Goal: Task Accomplishment & Management: Use online tool/utility

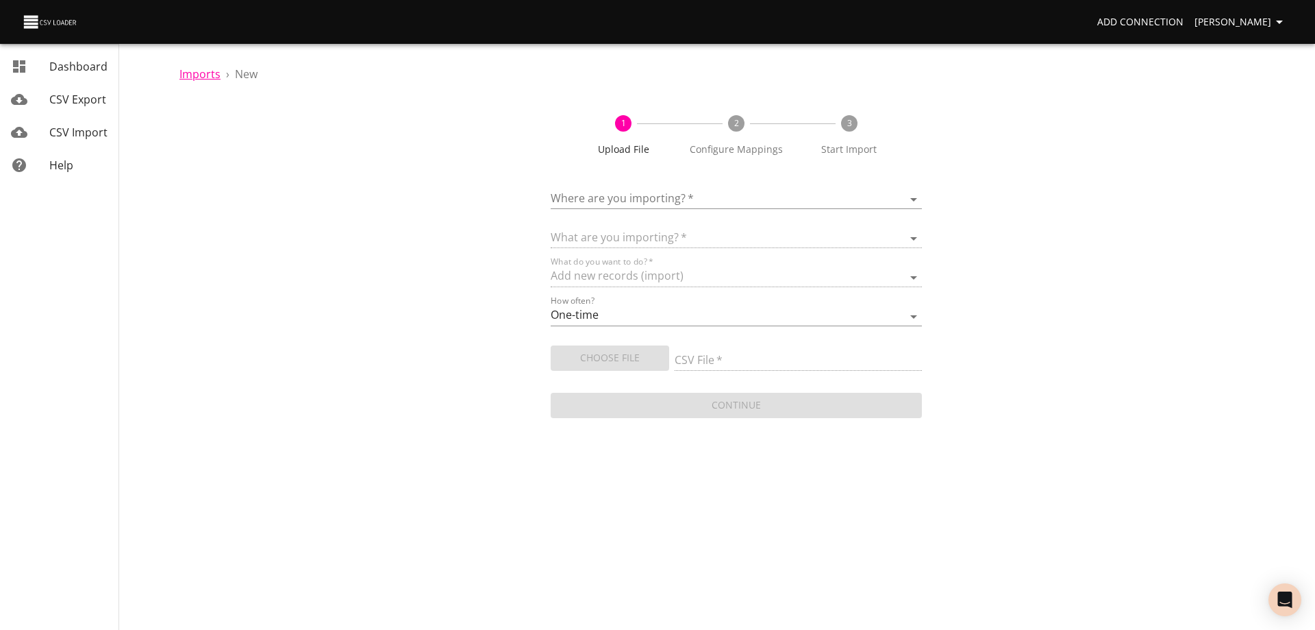
click at [194, 79] on span "Imports" at bounding box center [199, 73] width 41 height 15
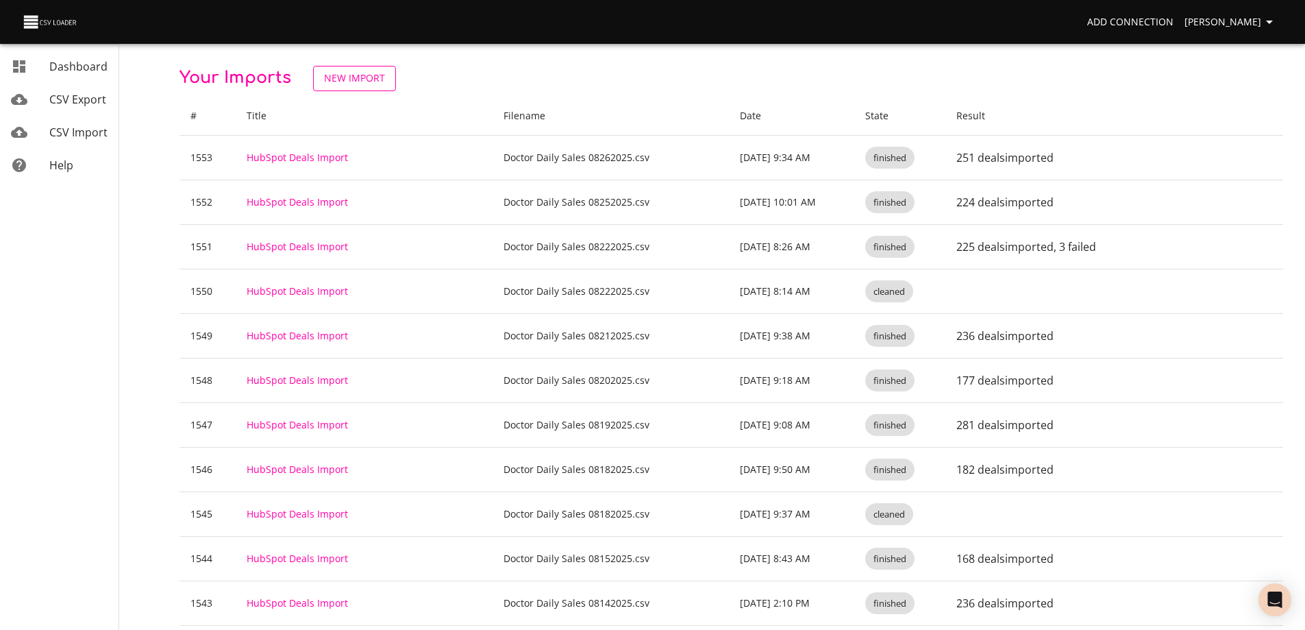
click at [360, 79] on span "New Import" at bounding box center [354, 78] width 61 height 17
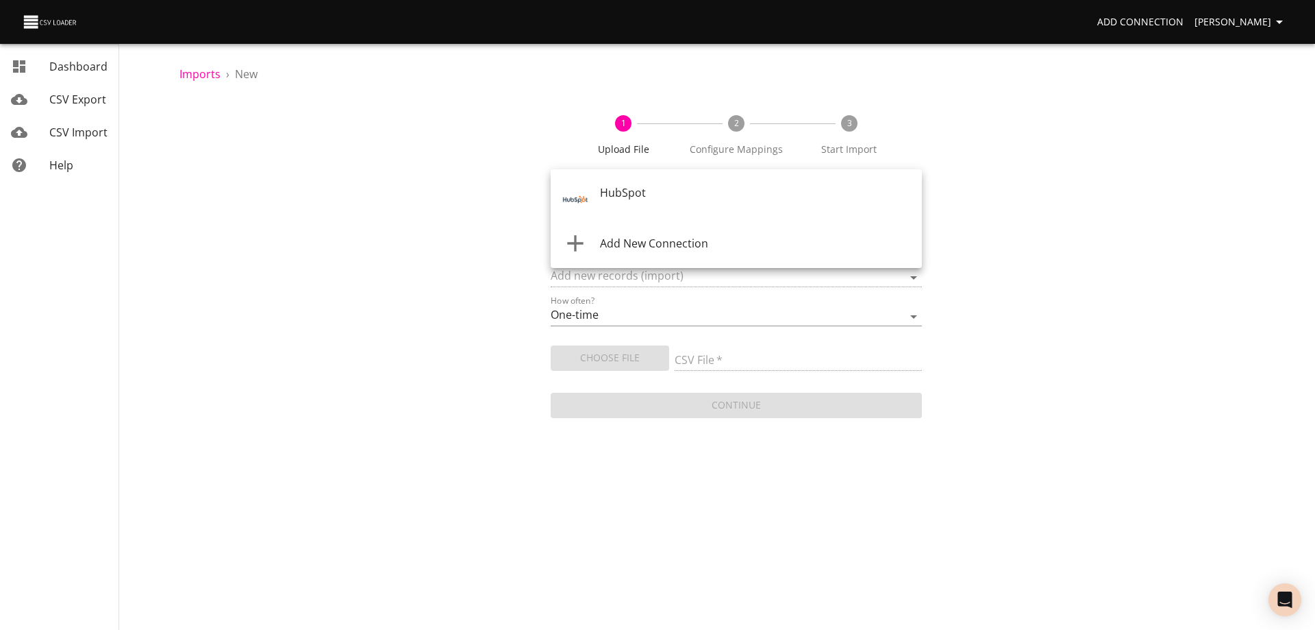
click at [718, 190] on body "Add Connection [PERSON_NAME] Dashboard CSV Export CSV Import Help Imports › New…" at bounding box center [657, 315] width 1315 height 630
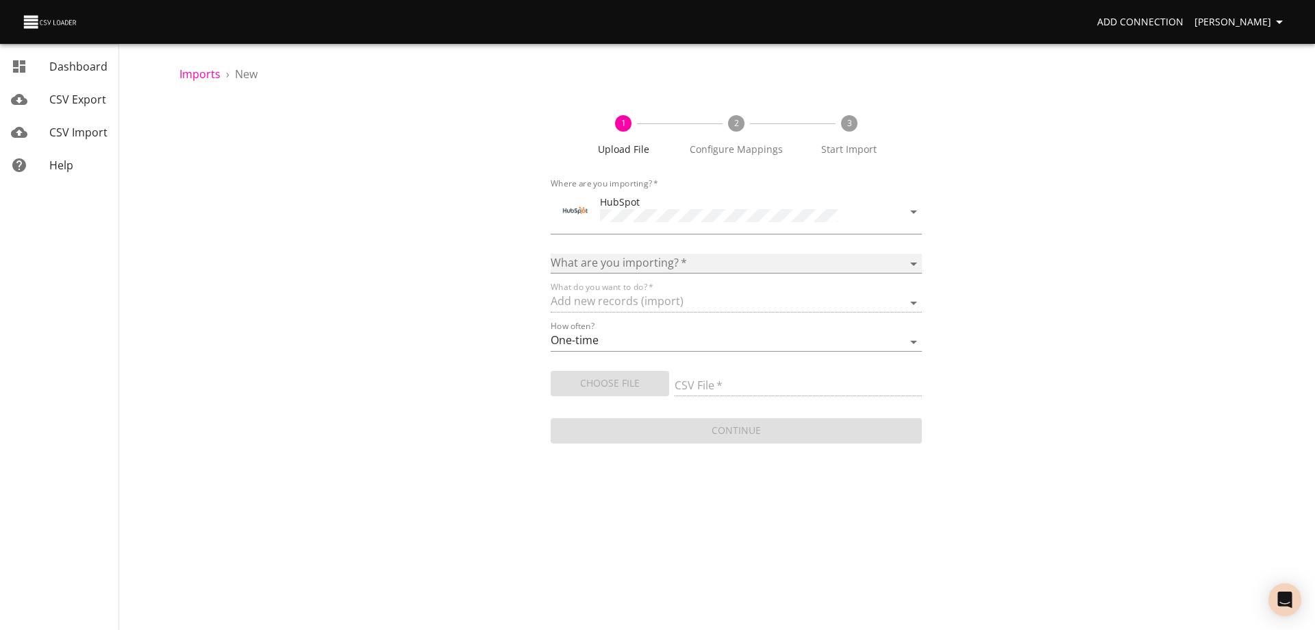
click at [847, 255] on select "Calls Companies Contacts Deals Emails Line items Meetings Notes Products Tasks …" at bounding box center [736, 263] width 371 height 20
select select "deals"
click at [551, 253] on select "Calls Companies Contacts Deals Emails Line items Meetings Notes Products Tasks …" at bounding box center [736, 263] width 371 height 20
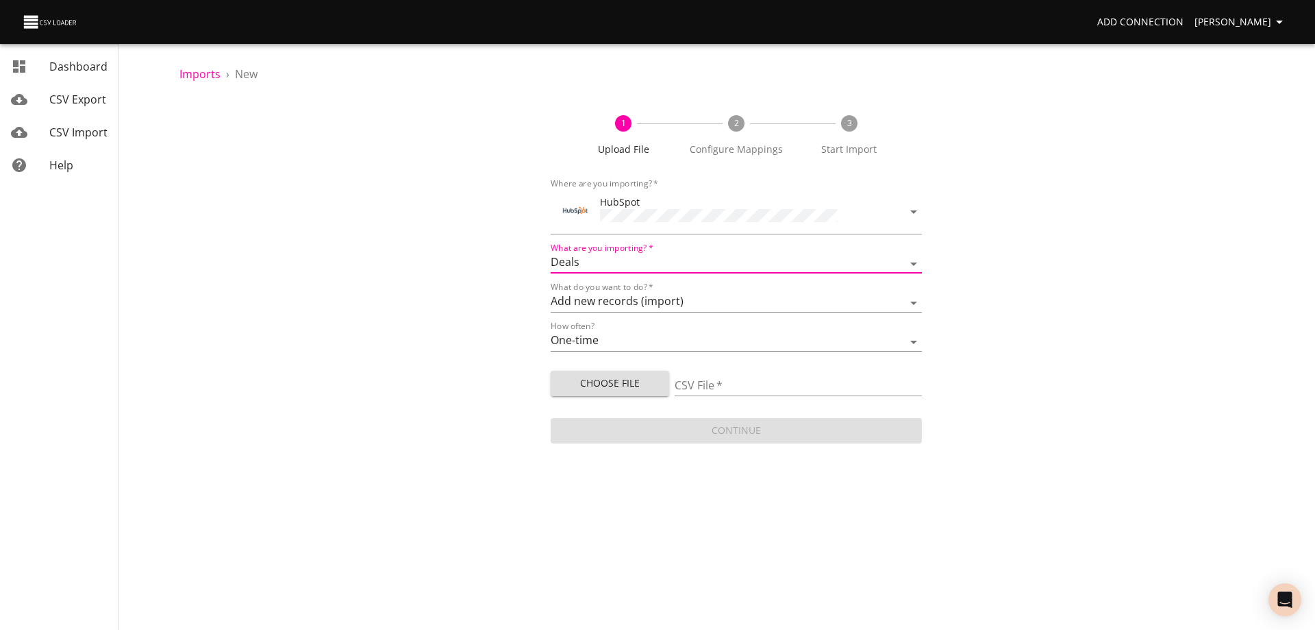
click at [632, 381] on span "Choose File" at bounding box center [610, 383] width 97 height 17
click at [194, 73] on span "Imports" at bounding box center [199, 73] width 41 height 15
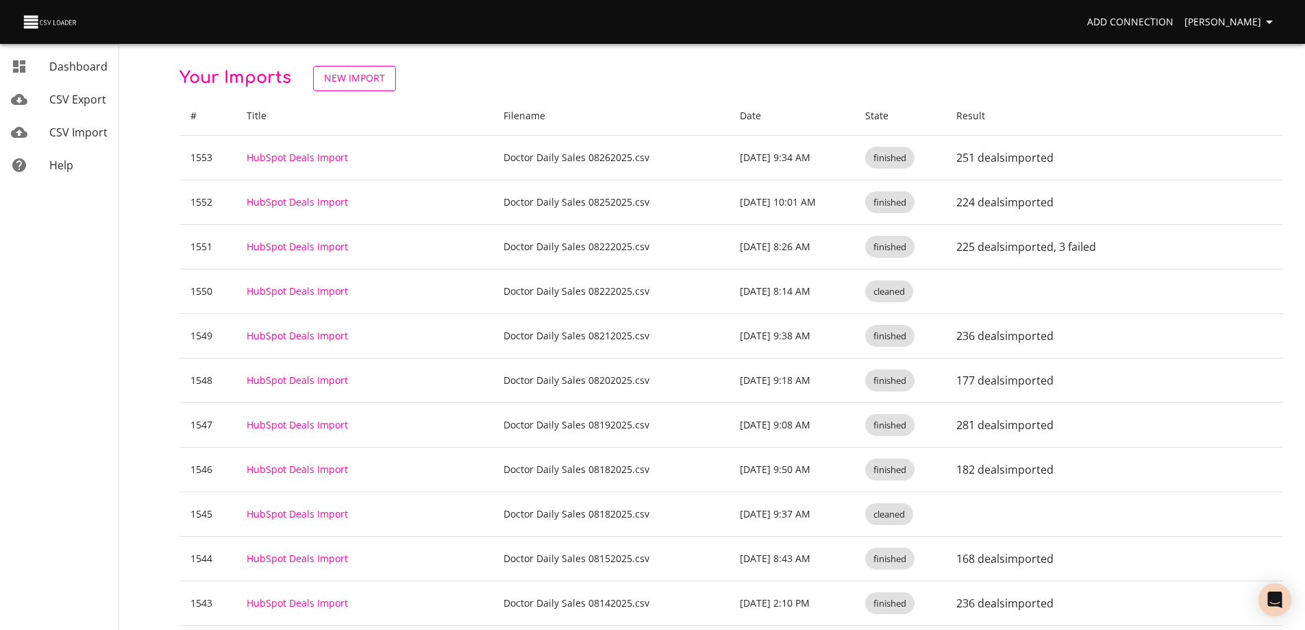
click at [357, 79] on span "New Import" at bounding box center [354, 78] width 61 height 17
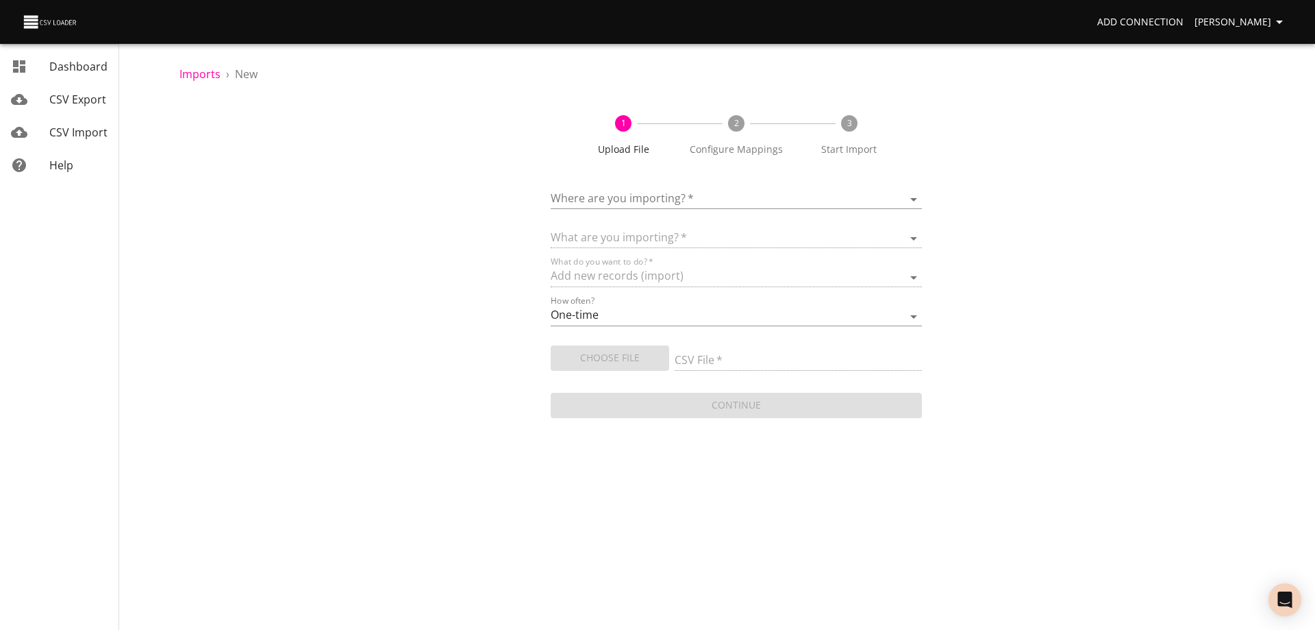
click at [674, 197] on body "Add Connection [PERSON_NAME] Dashboard CSV Export CSV Import Help Imports › New…" at bounding box center [657, 315] width 1315 height 630
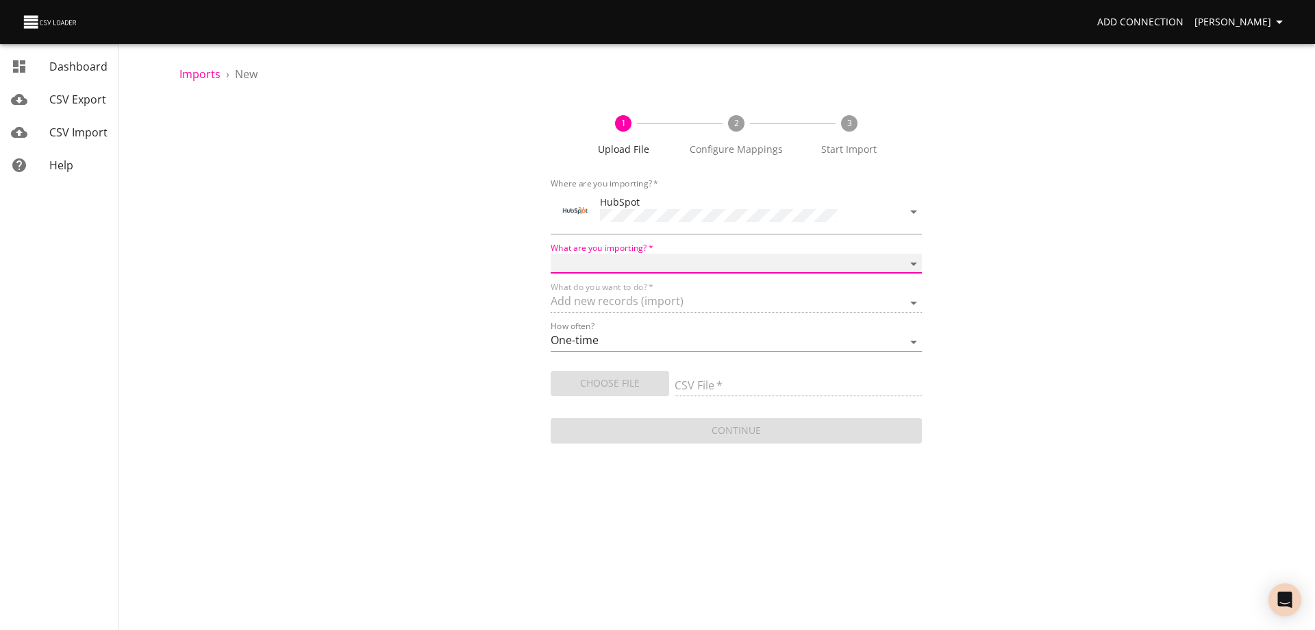
click at [656, 256] on select "Calls Companies Contacts Deals Emails Line items Meetings Notes Products Tasks …" at bounding box center [736, 263] width 371 height 20
select select "deals"
click at [551, 253] on select "Calls Companies Contacts Deals Emails Line items Meetings Notes Products Tasks …" at bounding box center [736, 263] width 371 height 20
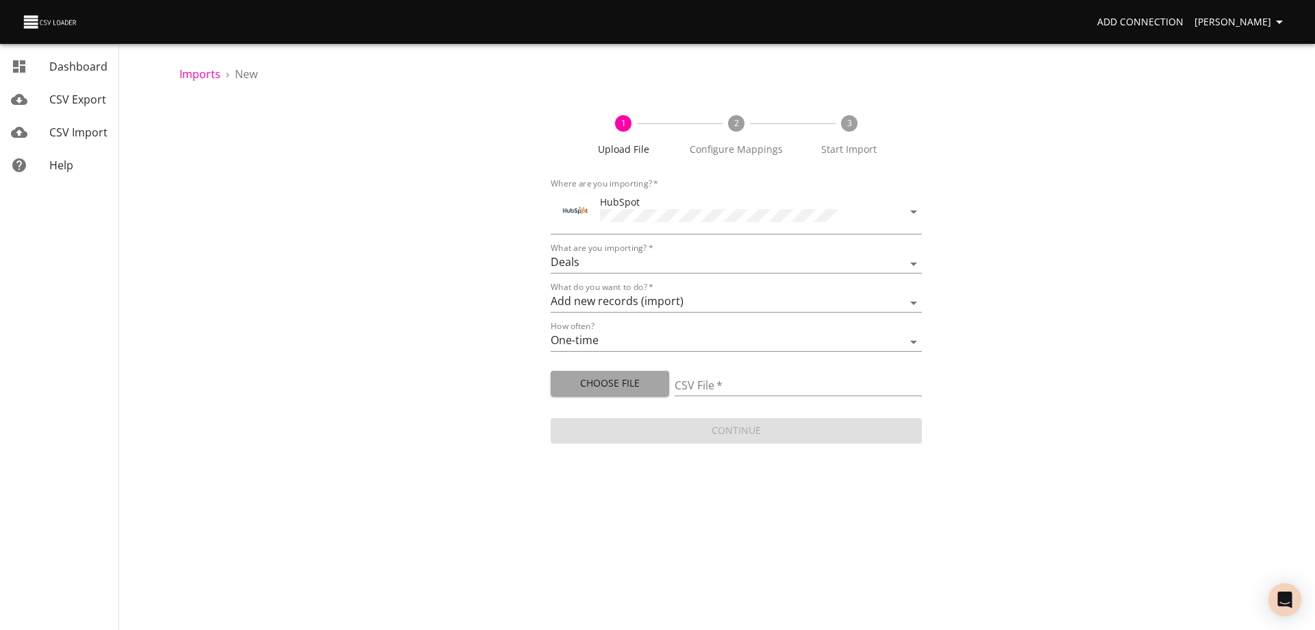
click at [615, 387] on span "Choose File" at bounding box center [610, 383] width 97 height 17
type input "Doctor Daily Sales 08272025.csv"
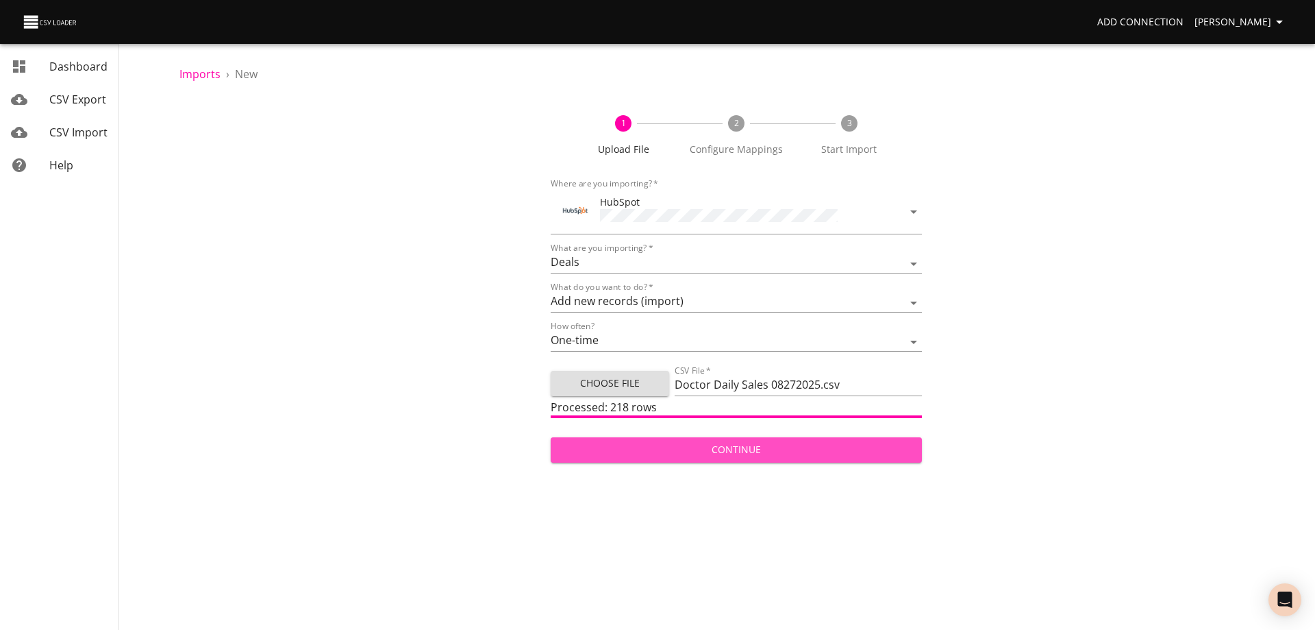
click at [746, 449] on span "Continue" at bounding box center [736, 449] width 349 height 17
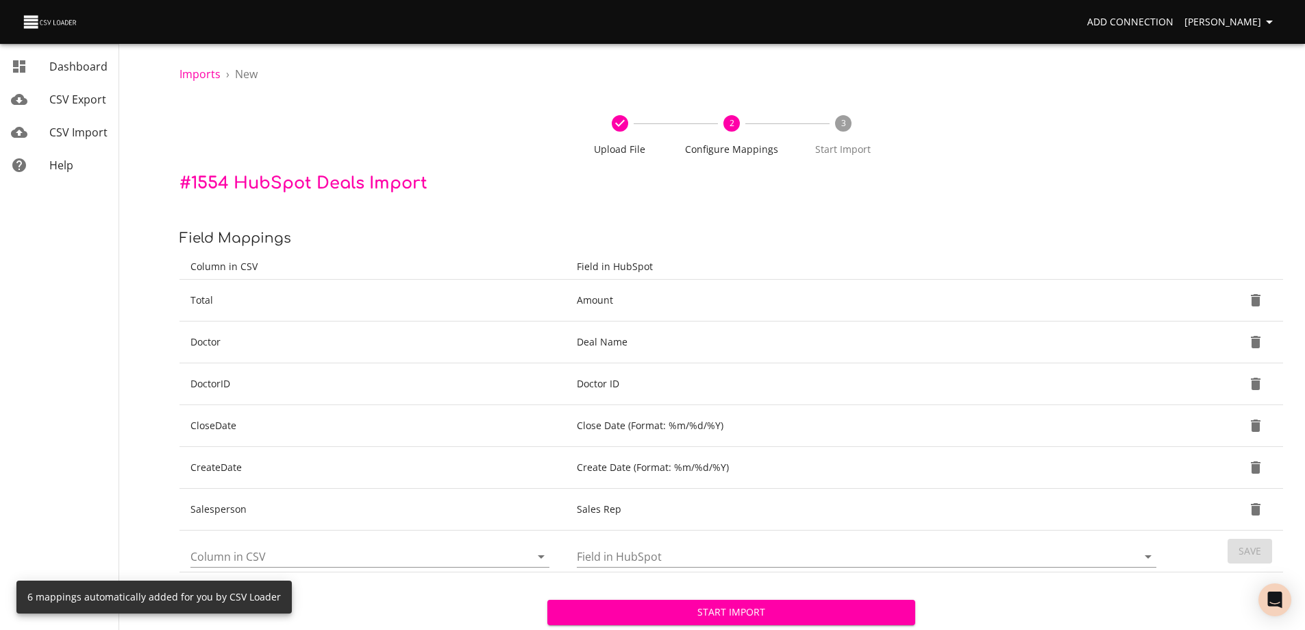
click at [752, 614] on span "Start Import" at bounding box center [731, 612] width 346 height 17
